Goal: Transaction & Acquisition: Purchase product/service

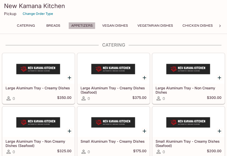
click at [91, 26] on button "Appetizers" at bounding box center [82, 25] width 27 height 7
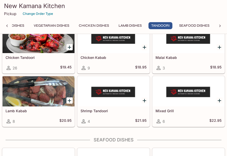
scroll to position [1342, 0]
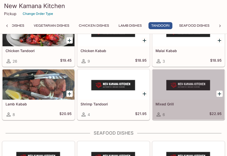
click at [172, 105] on h5 "Mixed Grill" at bounding box center [189, 104] width 66 height 4
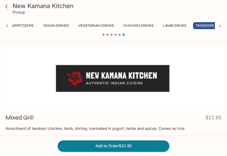
scroll to position [0, 63]
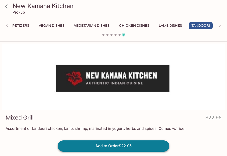
click at [113, 151] on button "Add to Order $22.95" at bounding box center [114, 146] width 112 height 11
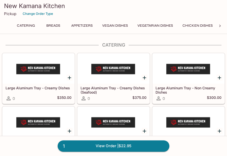
click at [91, 26] on button "Appetizers" at bounding box center [82, 25] width 27 height 7
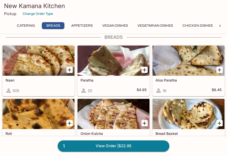
scroll to position [188, 0]
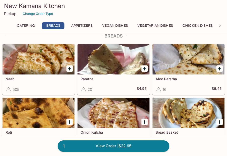
click at [68, 67] on icon "Add Naan" at bounding box center [69, 69] width 6 height 6
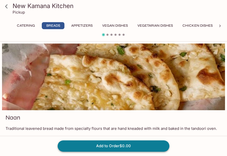
click at [113, 147] on button "Add to Order $0.00" at bounding box center [114, 146] width 112 height 11
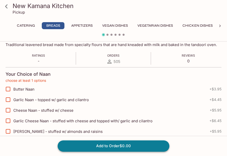
scroll to position [97, 0]
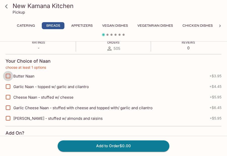
click at [8, 75] on input "Butter Naan" at bounding box center [8, 76] width 10 height 10
checkbox input "true"
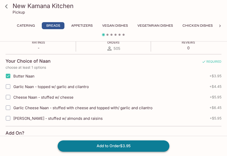
click at [104, 144] on button "Add to Order $3.95" at bounding box center [114, 146] width 112 height 11
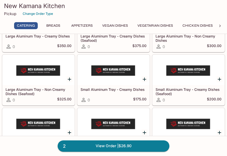
scroll to position [56, 0]
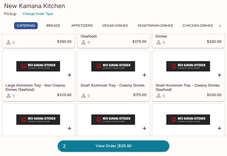
click at [92, 25] on button "Appetizers" at bounding box center [82, 25] width 27 height 7
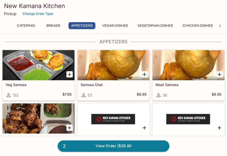
scroll to position [311, 0]
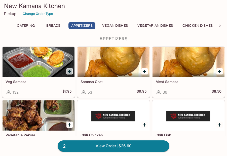
click at [71, 73] on icon "Add Veg Samosa" at bounding box center [69, 72] width 6 height 6
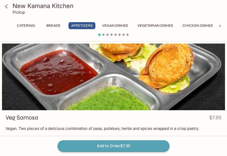
click at [93, 143] on button "Add to Order $7.95" at bounding box center [114, 146] width 112 height 11
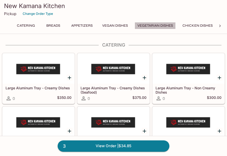
click at [144, 26] on button "Vegetarian Dishes" at bounding box center [155, 25] width 41 height 7
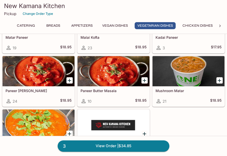
scroll to position [852, 0]
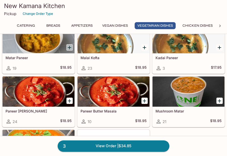
click at [70, 46] on icon "Add Matar Paneer" at bounding box center [69, 48] width 6 height 6
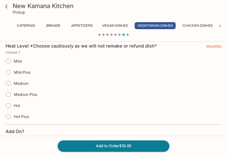
scroll to position [118, 0]
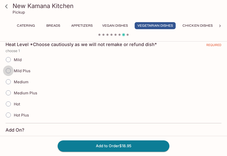
click at [11, 71] on input "Mild Plus" at bounding box center [8, 70] width 11 height 11
click at [8, 73] on input "Mild Plus" at bounding box center [8, 70] width 11 height 11
radio input "true"
click at [110, 145] on button "Add to Order $18.95" at bounding box center [114, 146] width 112 height 11
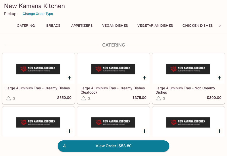
click at [218, 25] on icon at bounding box center [220, 25] width 5 height 5
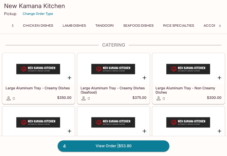
scroll to position [0, 180]
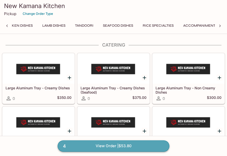
click at [121, 145] on link "4 View Order | $53.80" at bounding box center [114, 146] width 112 height 11
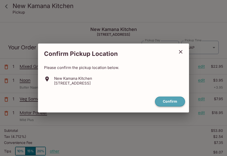
click at [172, 104] on button "Confirm" at bounding box center [170, 102] width 30 height 10
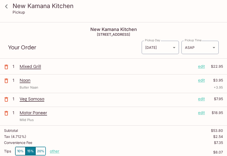
click at [8, 7] on icon at bounding box center [6, 6] width 9 height 9
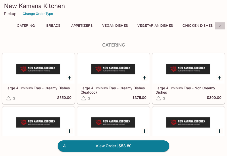
click at [221, 25] on icon at bounding box center [220, 25] width 5 height 5
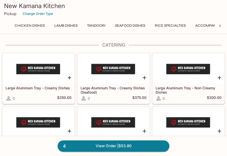
scroll to position [0, 180]
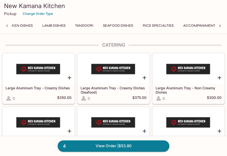
click at [157, 25] on button "Rice Specialties" at bounding box center [158, 25] width 37 height 7
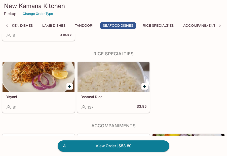
scroll to position [1601, 0]
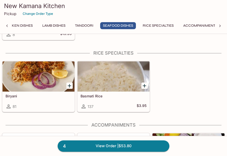
click at [70, 88] on icon "Add Biryani" at bounding box center [69, 86] width 6 height 6
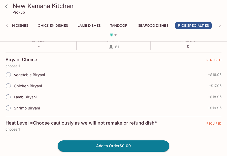
scroll to position [99, 0]
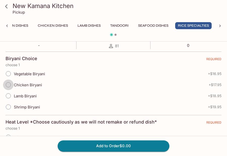
click at [9, 82] on input "Chicken Biryani" at bounding box center [8, 85] width 11 height 11
click at [7, 86] on input "Chicken Biryani" at bounding box center [8, 85] width 11 height 11
radio input "true"
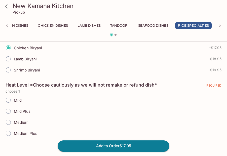
scroll to position [137, 0]
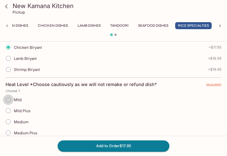
click at [9, 100] on input "Mild" at bounding box center [8, 99] width 11 height 11
radio input "true"
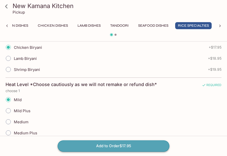
click at [110, 148] on button "Add to Order $17.95" at bounding box center [114, 146] width 112 height 11
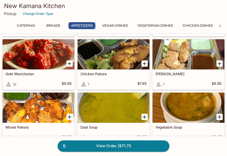
scroll to position [426, 0]
